Goal: Communication & Community: Answer question/provide support

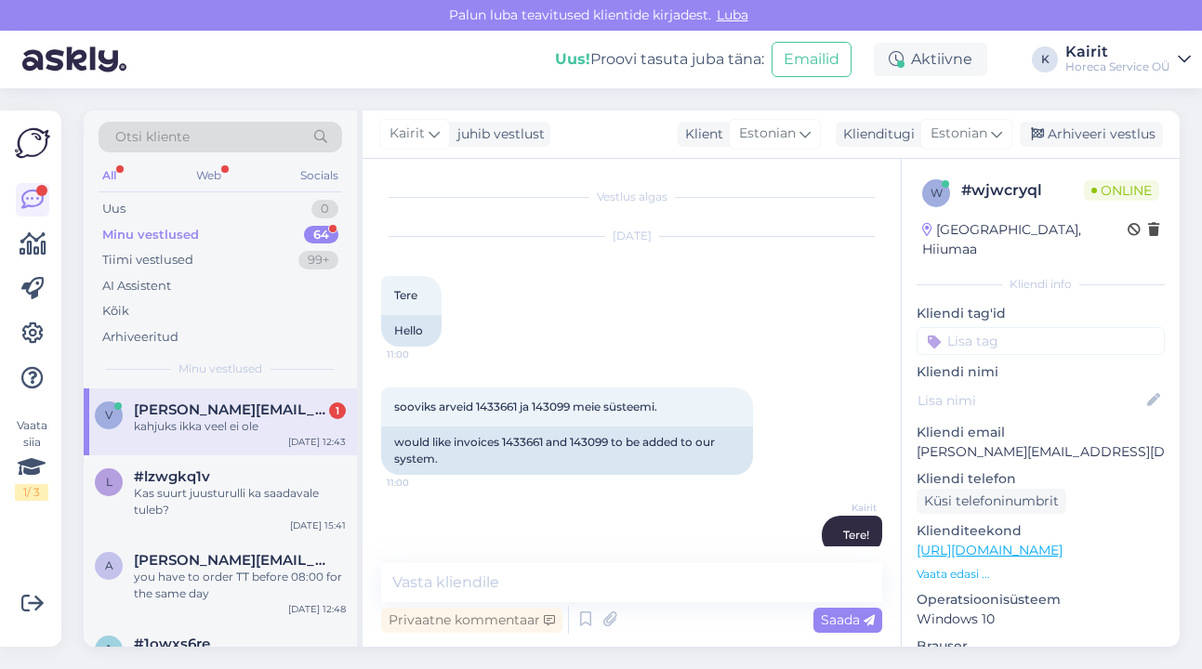
scroll to position [685, 0]
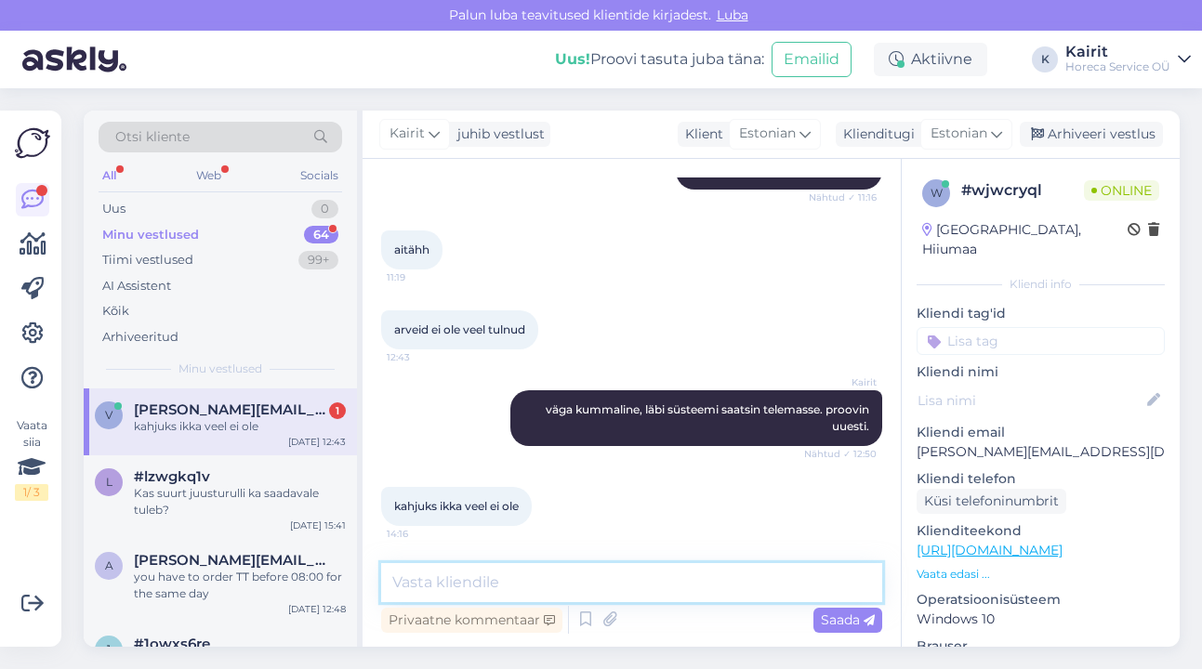
click at [495, 580] on textarea at bounding box center [631, 582] width 501 height 39
type textarea "aga nüüd?"
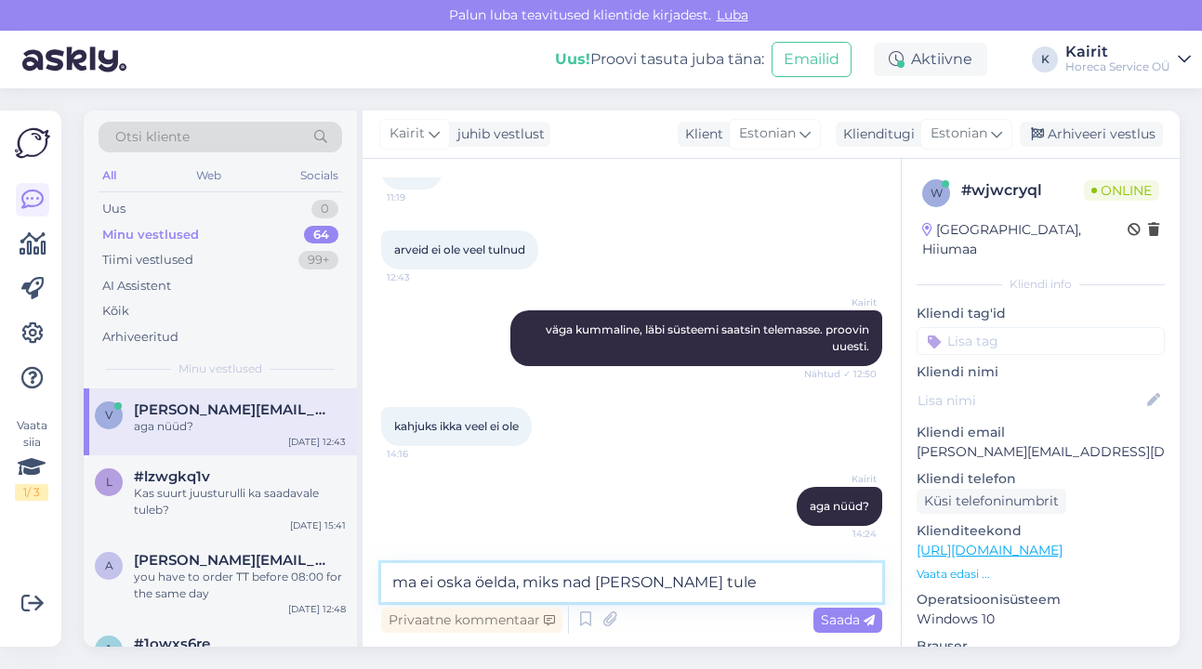
type textarea "ma ei oska öelda, miks nad [PERSON_NAME] tule."
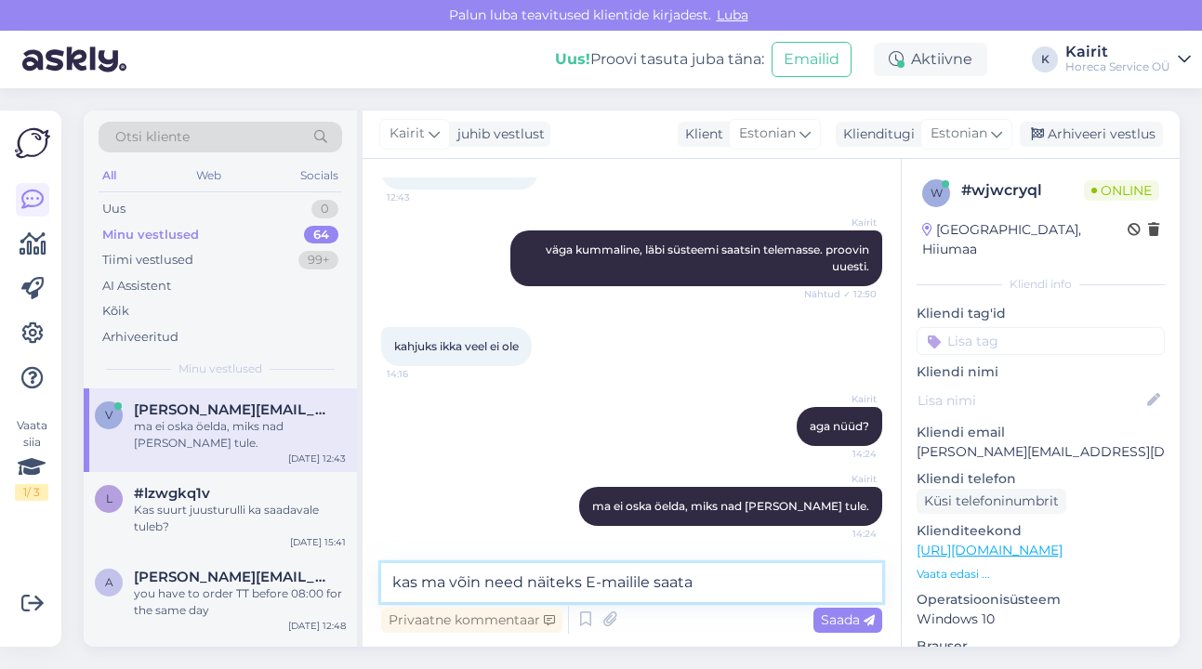
type textarea "kas ma võin need näiteks E-mailile saata?"
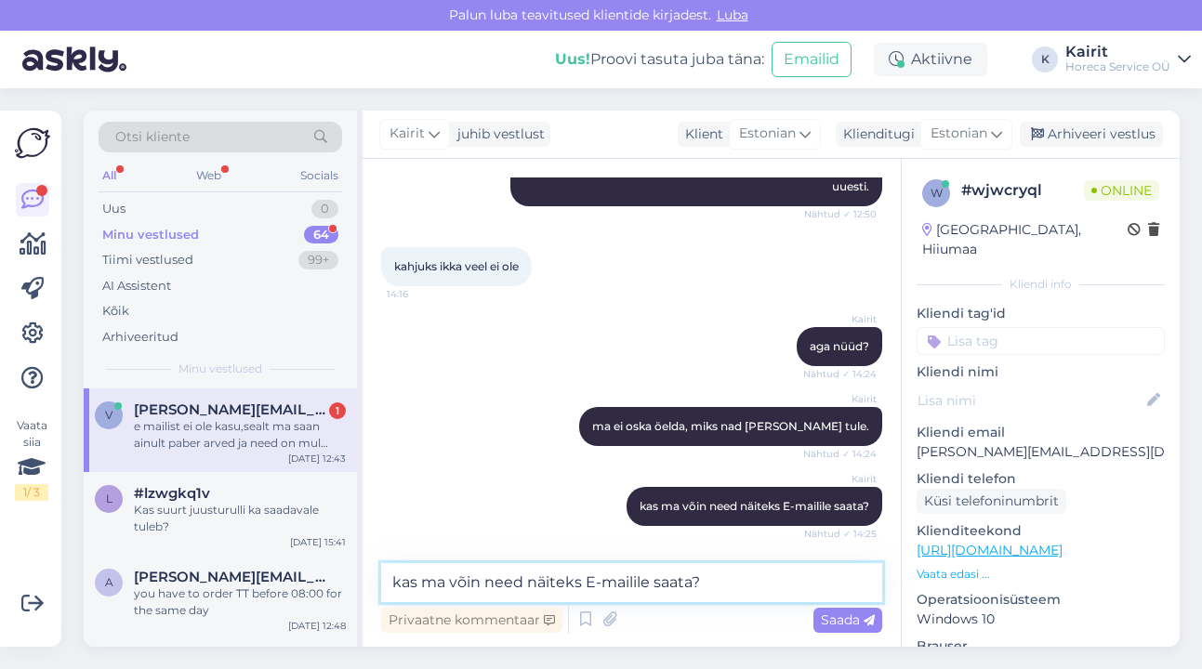
scroll to position [1022, 0]
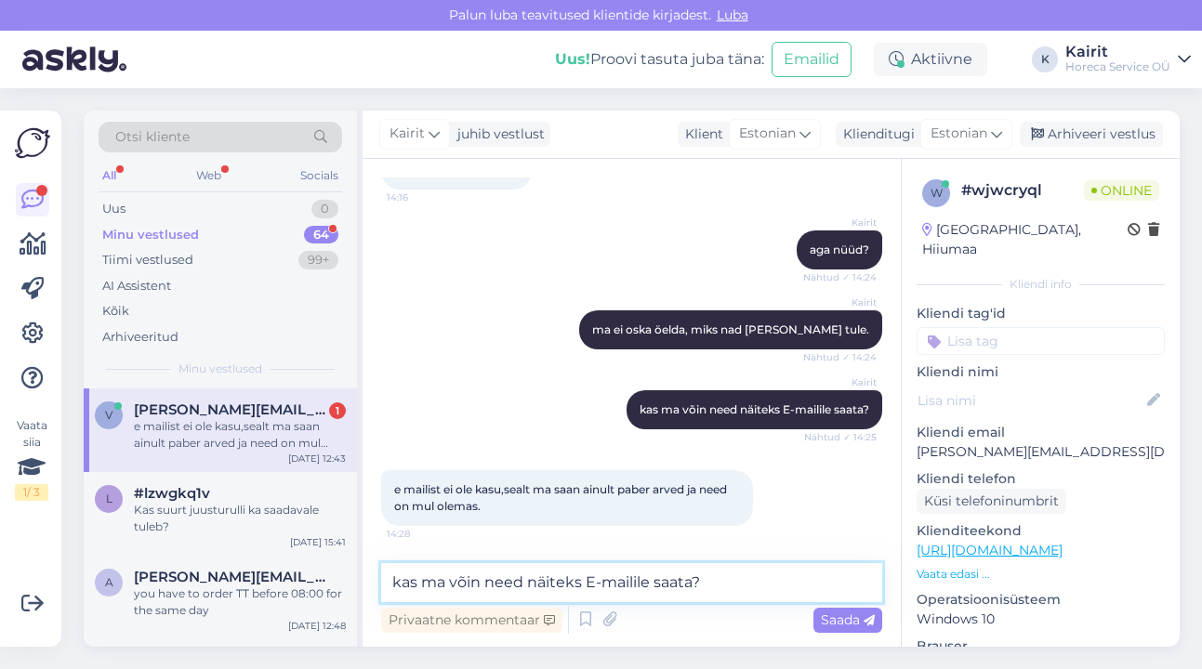
click at [460, 576] on textarea "kas ma võin need näiteks E-mailile saata?" at bounding box center [631, 582] width 501 height 39
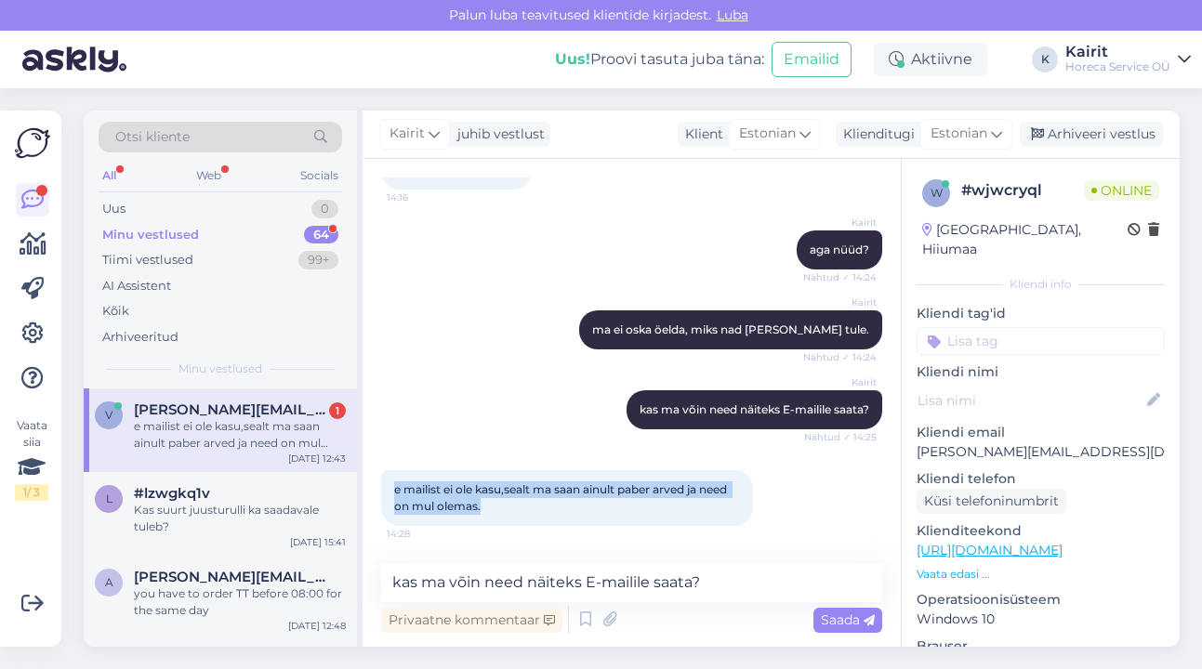
drag, startPoint x: 501, startPoint y: 501, endPoint x: 391, endPoint y: 494, distance: 109.9
click at [391, 494] on div "e mailist ei ole kasu,sealt ma saan ainult paber arved ja need on mul olemas. 1…" at bounding box center [567, 498] width 372 height 56
copy span "e mailist ei ole kasu,sealt ma saan ainult paber arved ja need on mul olemas."
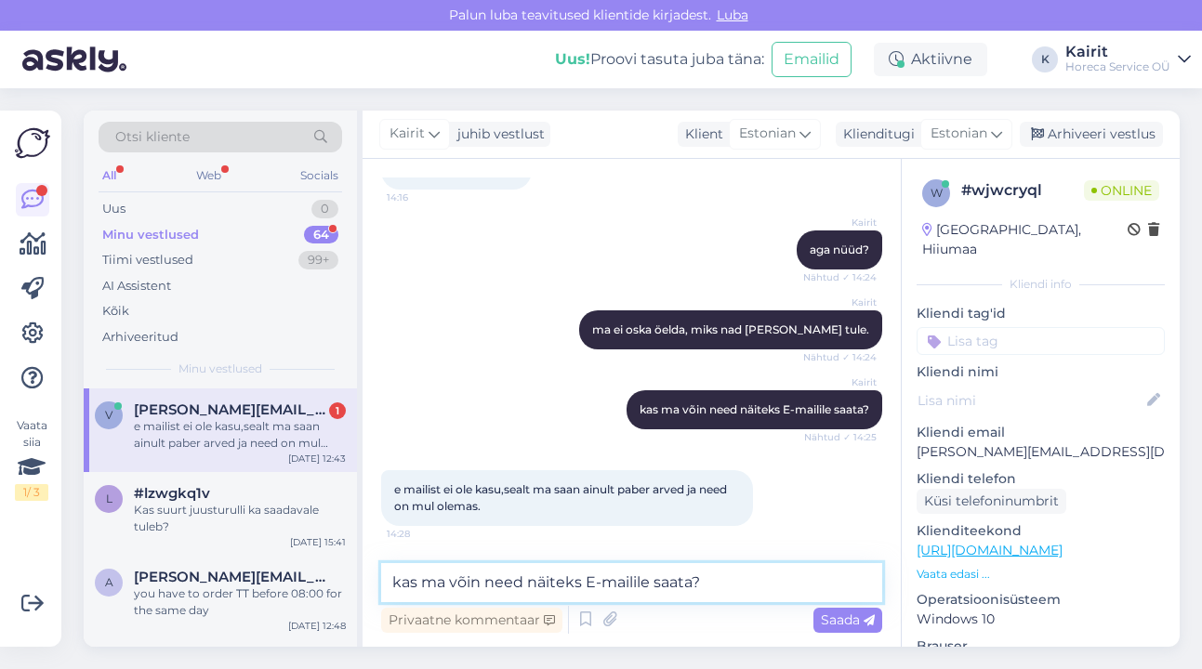
click at [569, 576] on textarea "kas ma võin need näiteks E-mailile saata?" at bounding box center [631, 582] width 501 height 39
type textarea "kohe mu kolleeg proovib ka."
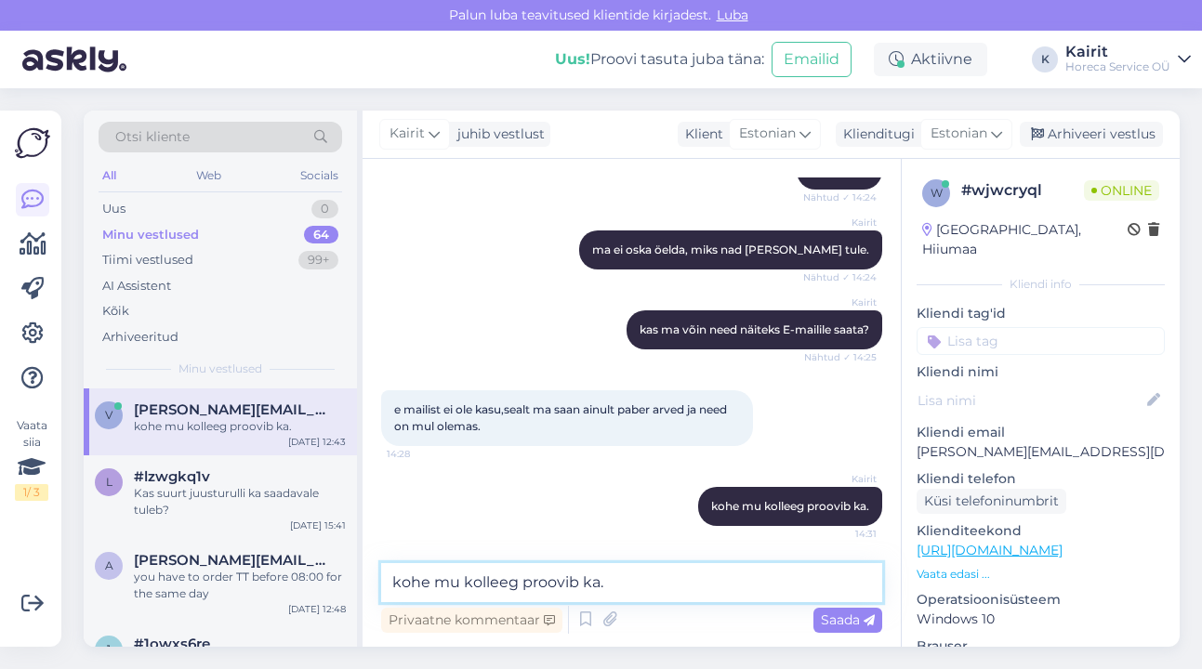
click at [619, 587] on textarea "kohe mu kolleeg proovib ka." at bounding box center [631, 582] width 501 height 39
type textarea "kas nüüd tulid?"
